Goal: Navigation & Orientation: Understand site structure

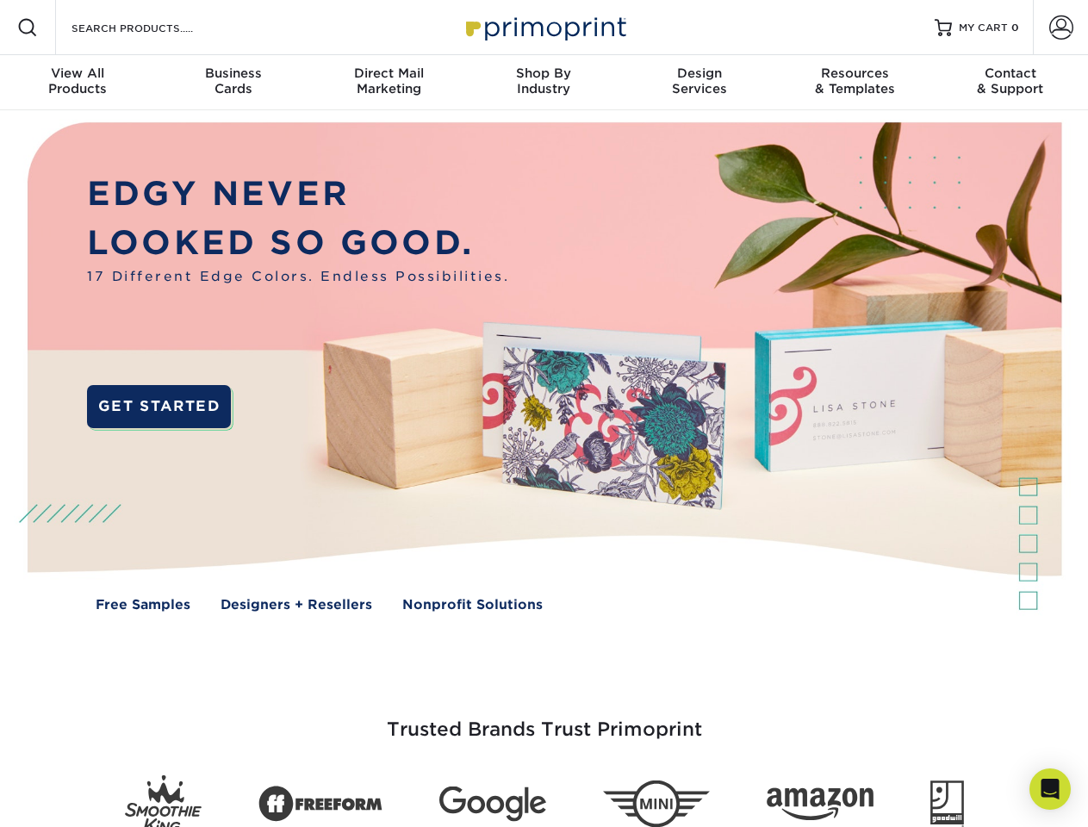
click at [544, 413] on img at bounding box center [543, 379] width 1077 height 538
click at [28, 28] on span at bounding box center [27, 27] width 21 height 21
click at [1060, 28] on span at bounding box center [1061, 28] width 24 height 24
click at [78, 83] on div "View All Products" at bounding box center [77, 80] width 155 height 31
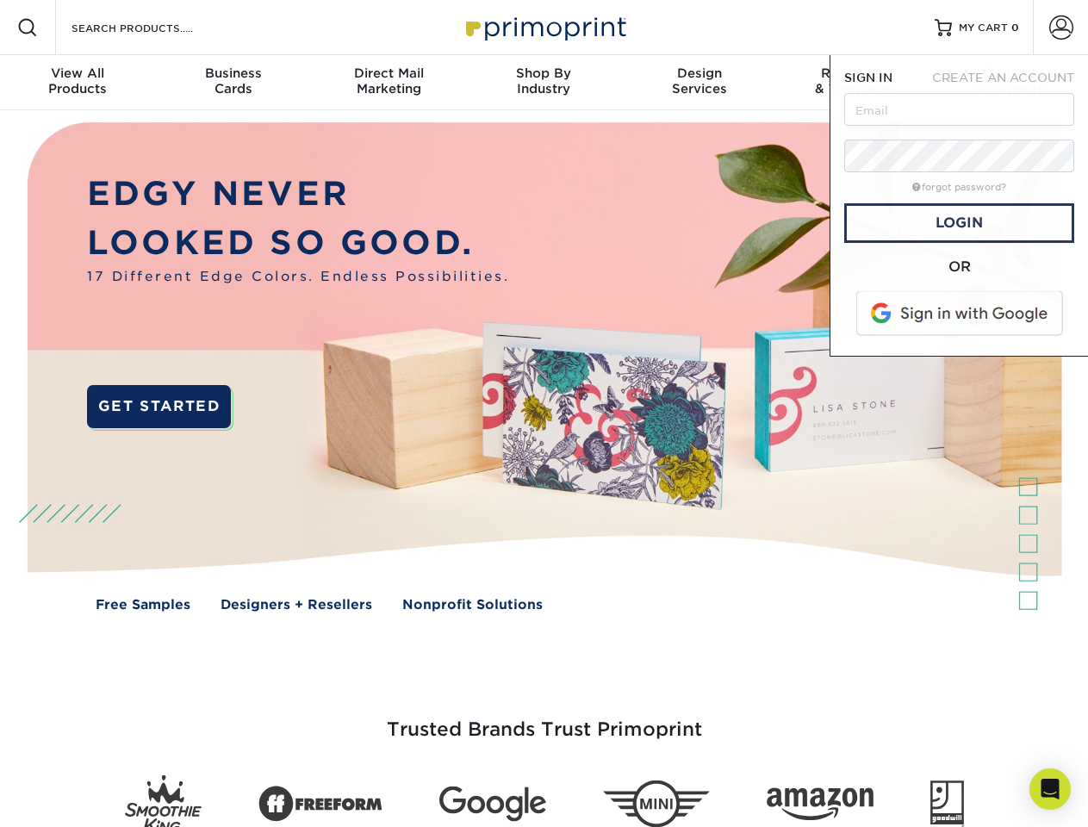
click at [233, 83] on div "Business Cards" at bounding box center [232, 80] width 155 height 31
click at [389, 83] on div "Direct Mail Marketing" at bounding box center [388, 80] width 155 height 31
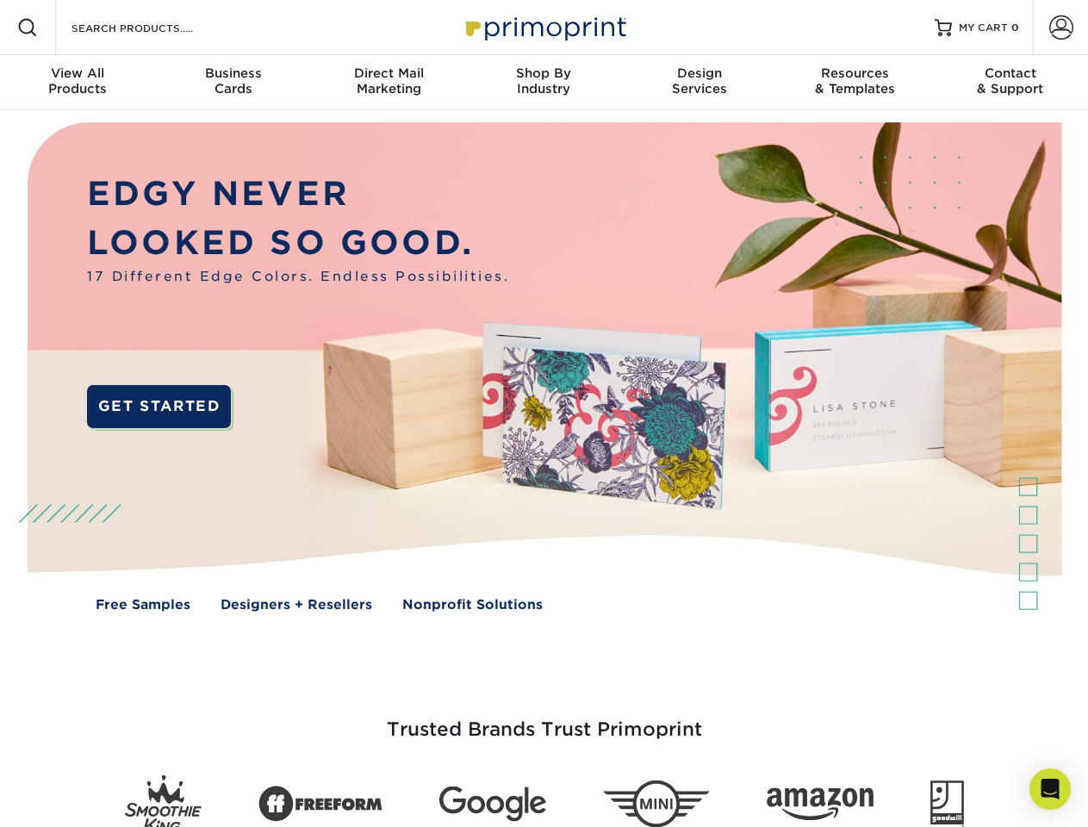
click at [544, 83] on div "Shop By Industry" at bounding box center [543, 80] width 155 height 31
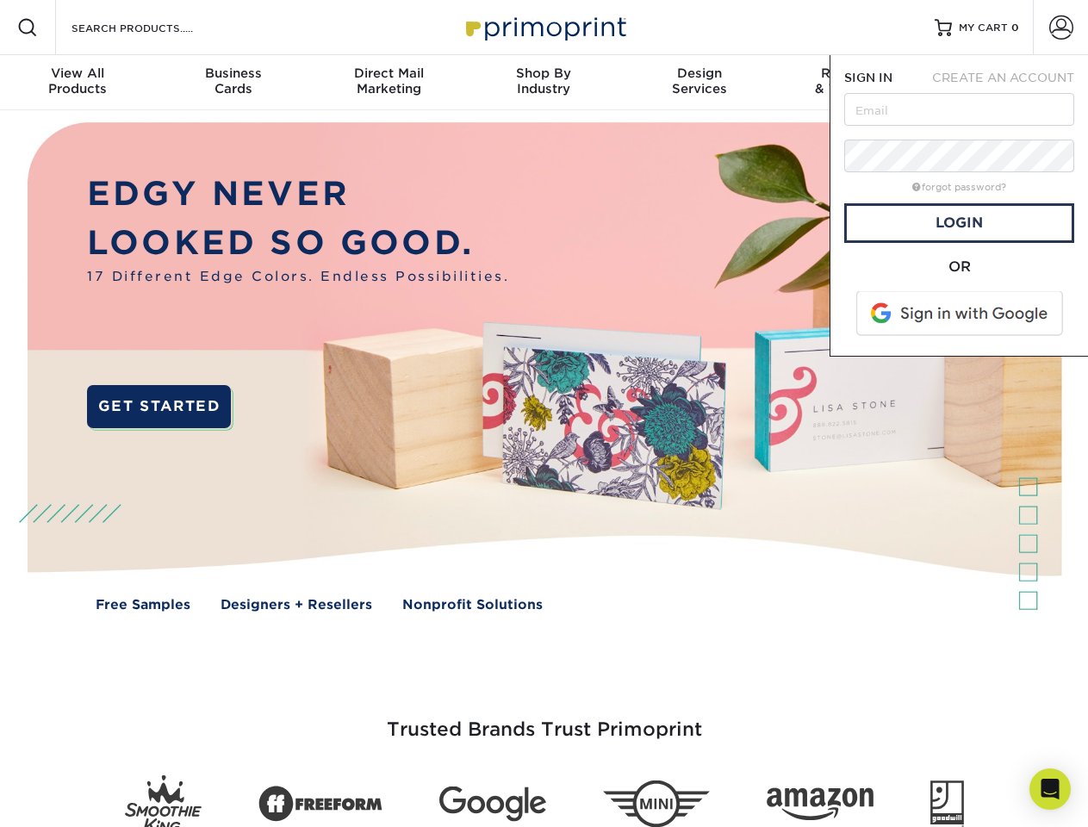
click at [699, 83] on div "Design Services" at bounding box center [699, 80] width 155 height 31
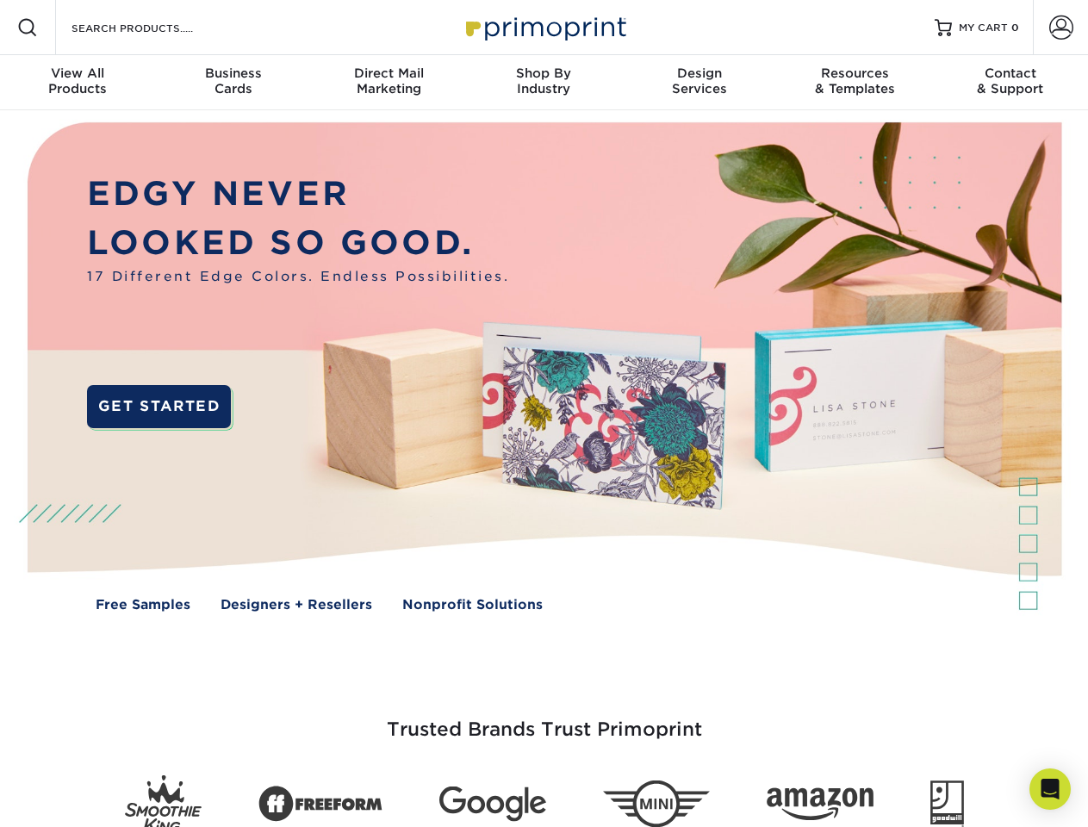
click at [855, 83] on span "SIGN IN" at bounding box center [868, 78] width 48 height 14
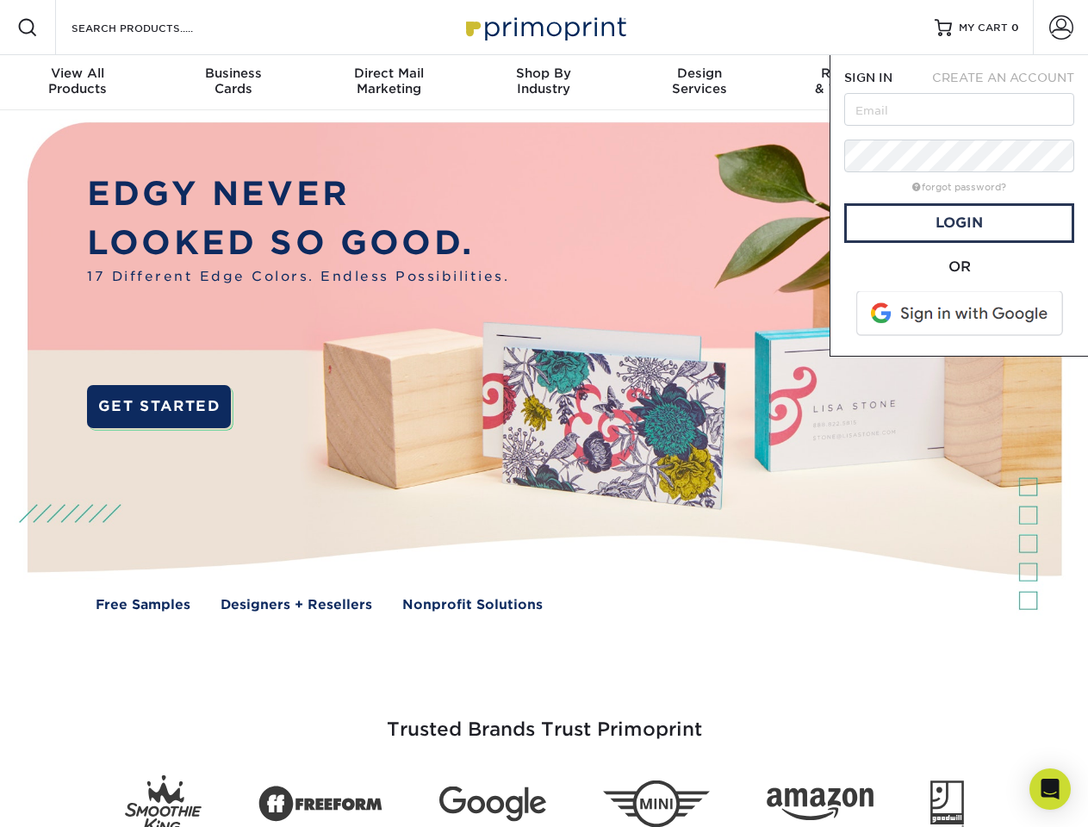
click at [1010, 83] on div "Contact & Support" at bounding box center [1010, 80] width 155 height 31
